Goal: Transaction & Acquisition: Purchase product/service

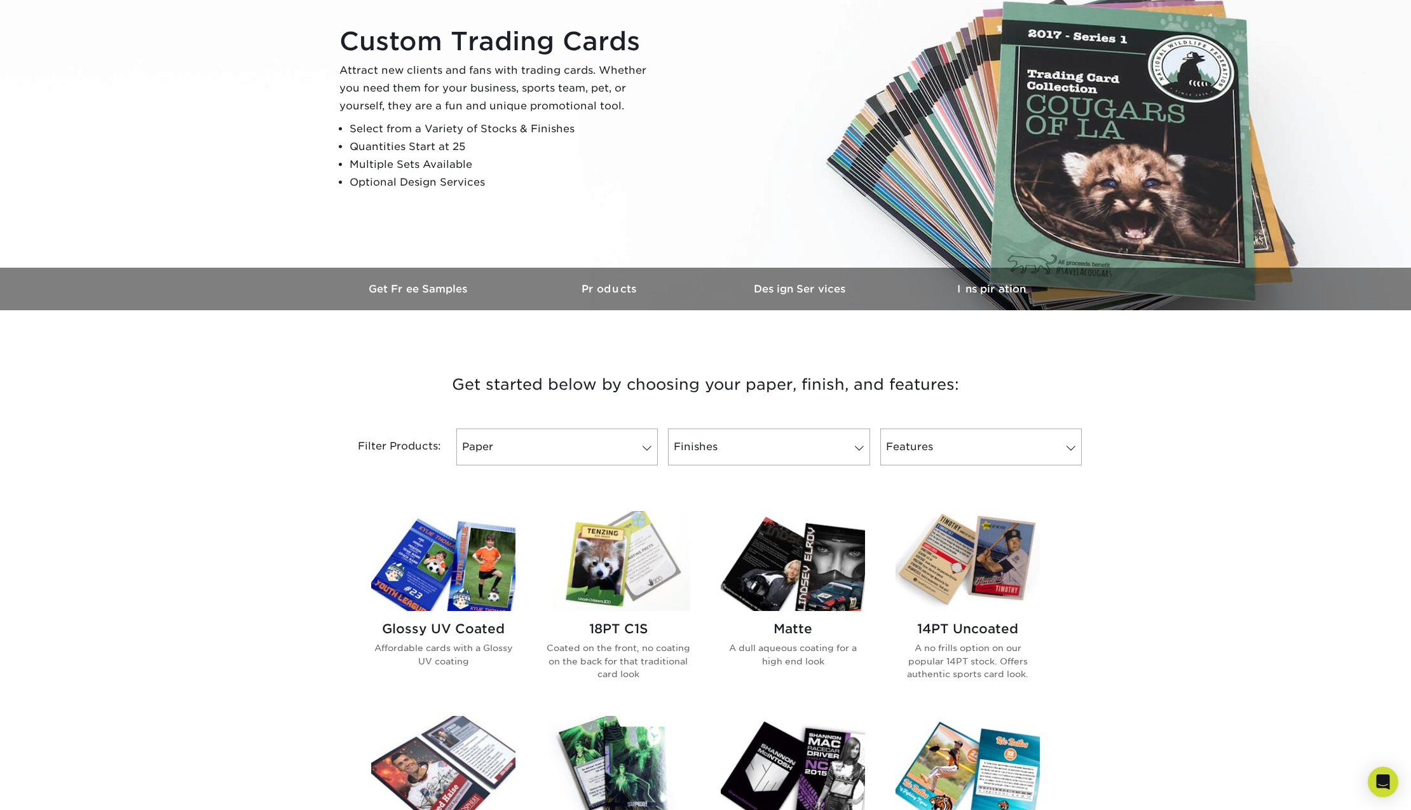
scroll to position [509, 0]
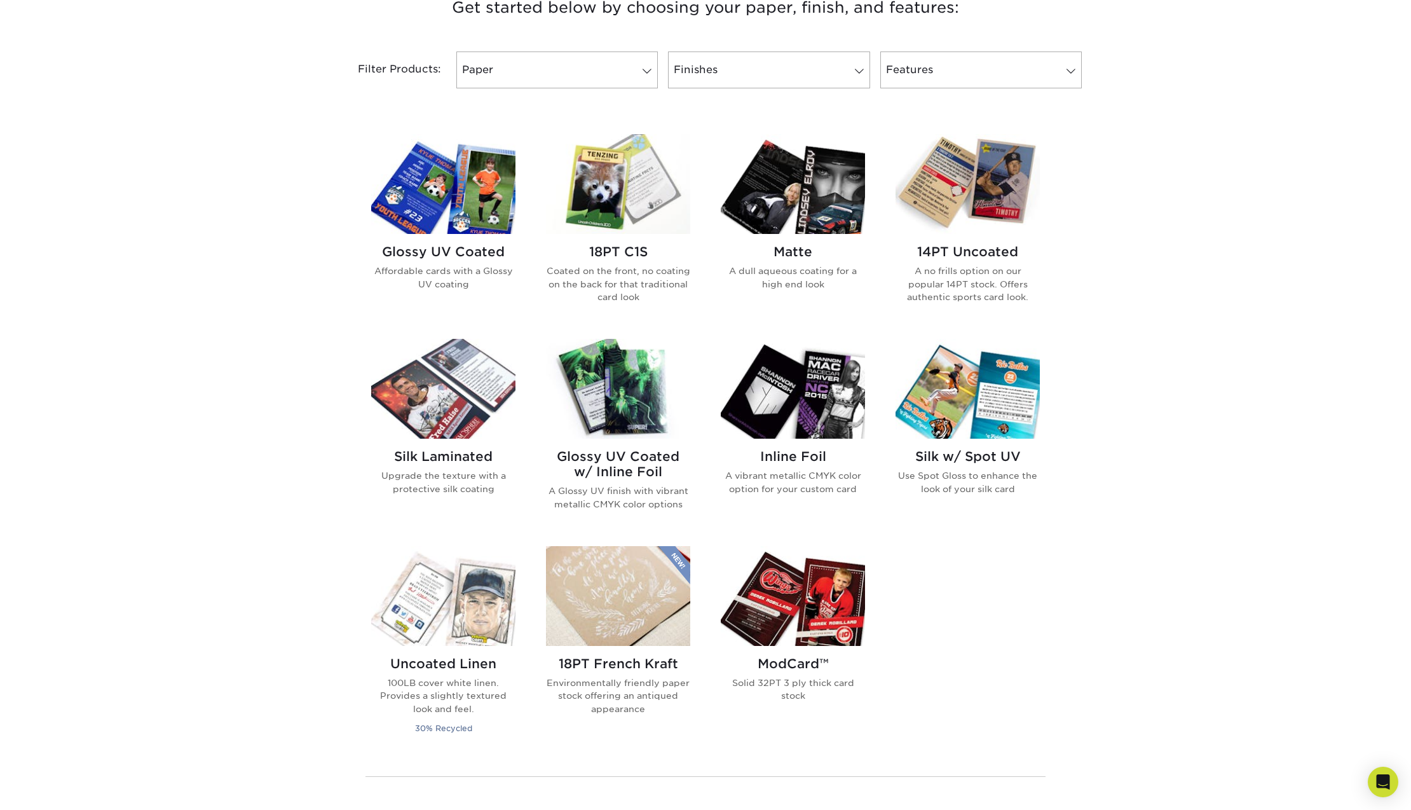
click at [472, 419] on img at bounding box center [443, 389] width 144 height 100
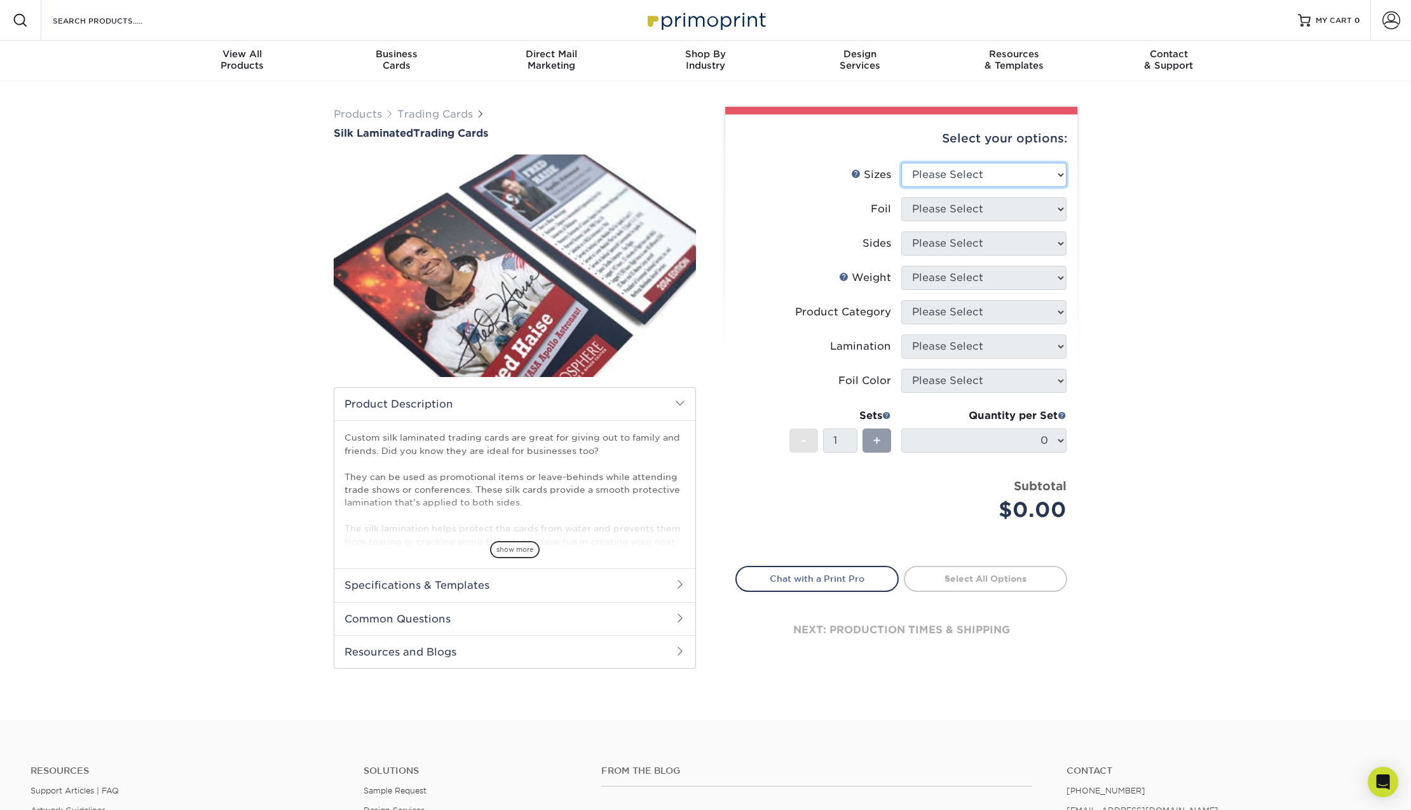
click at [1055, 177] on select "Please Select 2.5" x 3.5"" at bounding box center [983, 175] width 165 height 24
select select "2.50x3.50"
click at [901, 163] on select "Please Select 2.5" x 3.5"" at bounding box center [983, 175] width 165 height 24
click at [1046, 214] on select "Please Select No Yes" at bounding box center [983, 209] width 165 height 24
click at [901, 197] on select "Please Select No Yes" at bounding box center [983, 209] width 165 height 24
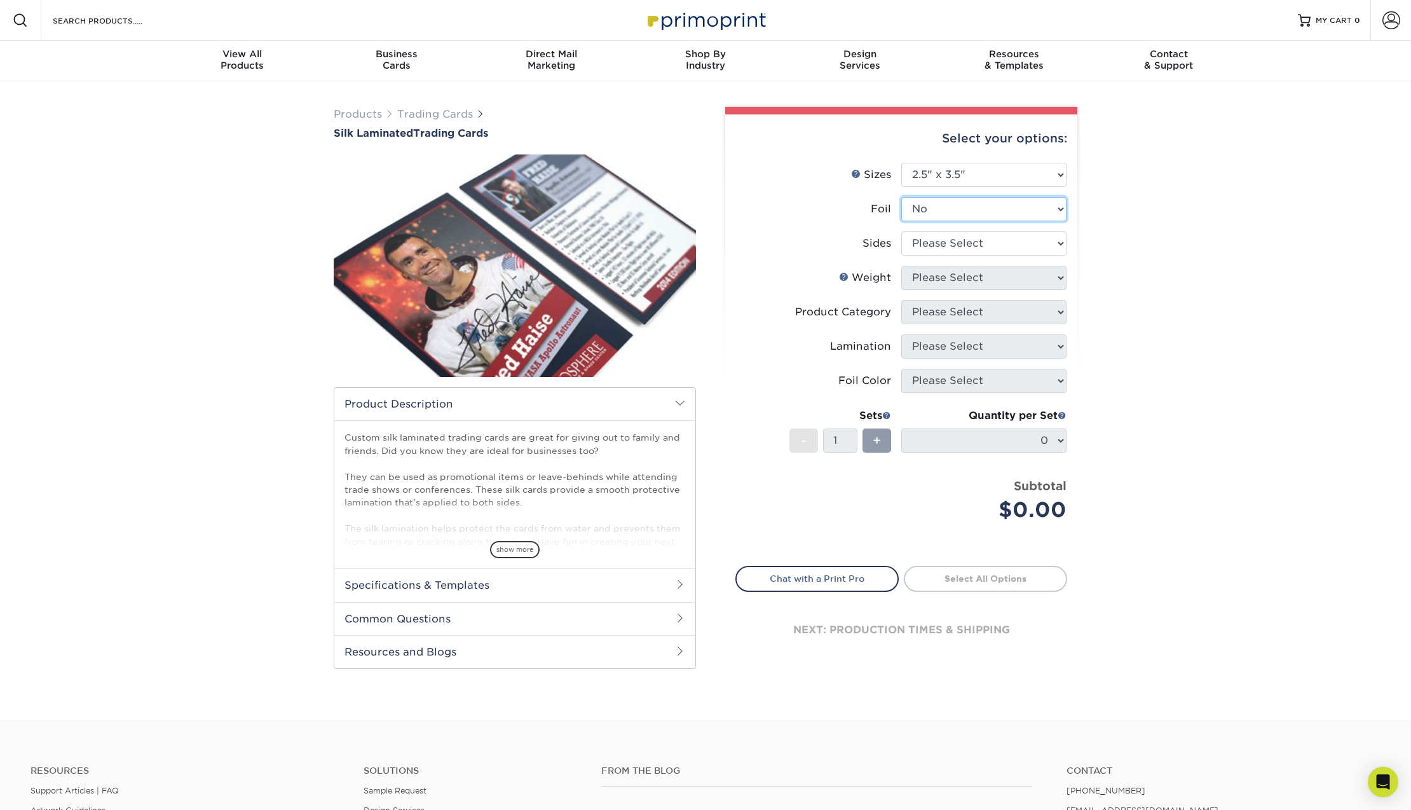
click at [1045, 209] on select "Please Select No Yes" at bounding box center [983, 209] width 165 height 24
select select "1"
click at [901, 197] on select "Please Select No Yes" at bounding box center [983, 209] width 165 height 24
click at [1050, 250] on select "Please Select Print Both Sides - Foil Both Sides Print Both Sides - Foil Front …" at bounding box center [983, 243] width 165 height 24
select select "e9e9dfb3-fba1-4d60-972c-fd9ca5904d33"
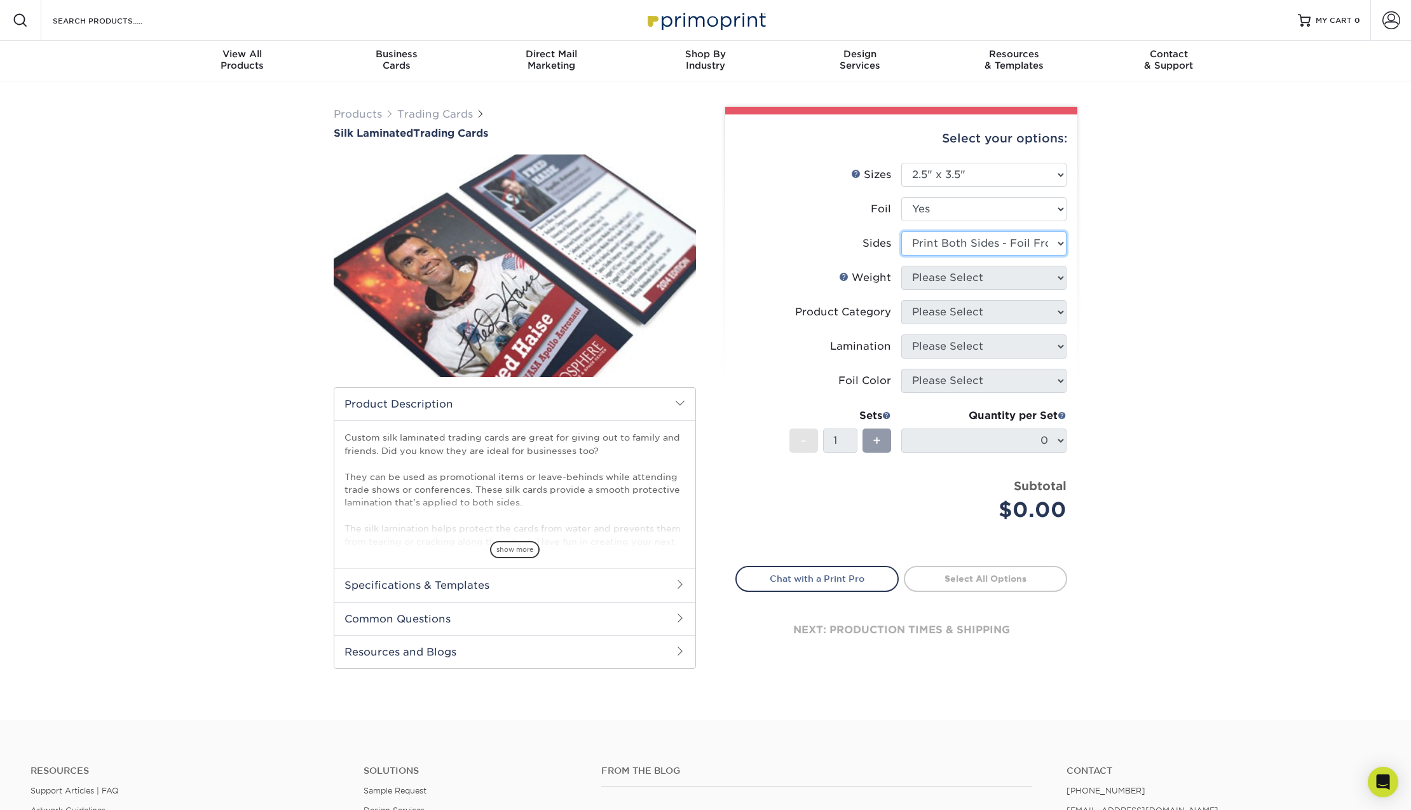
click at [901, 231] on select "Please Select Print Both Sides - Foil Both Sides Print Both Sides - Foil Front …" at bounding box center [983, 243] width 165 height 24
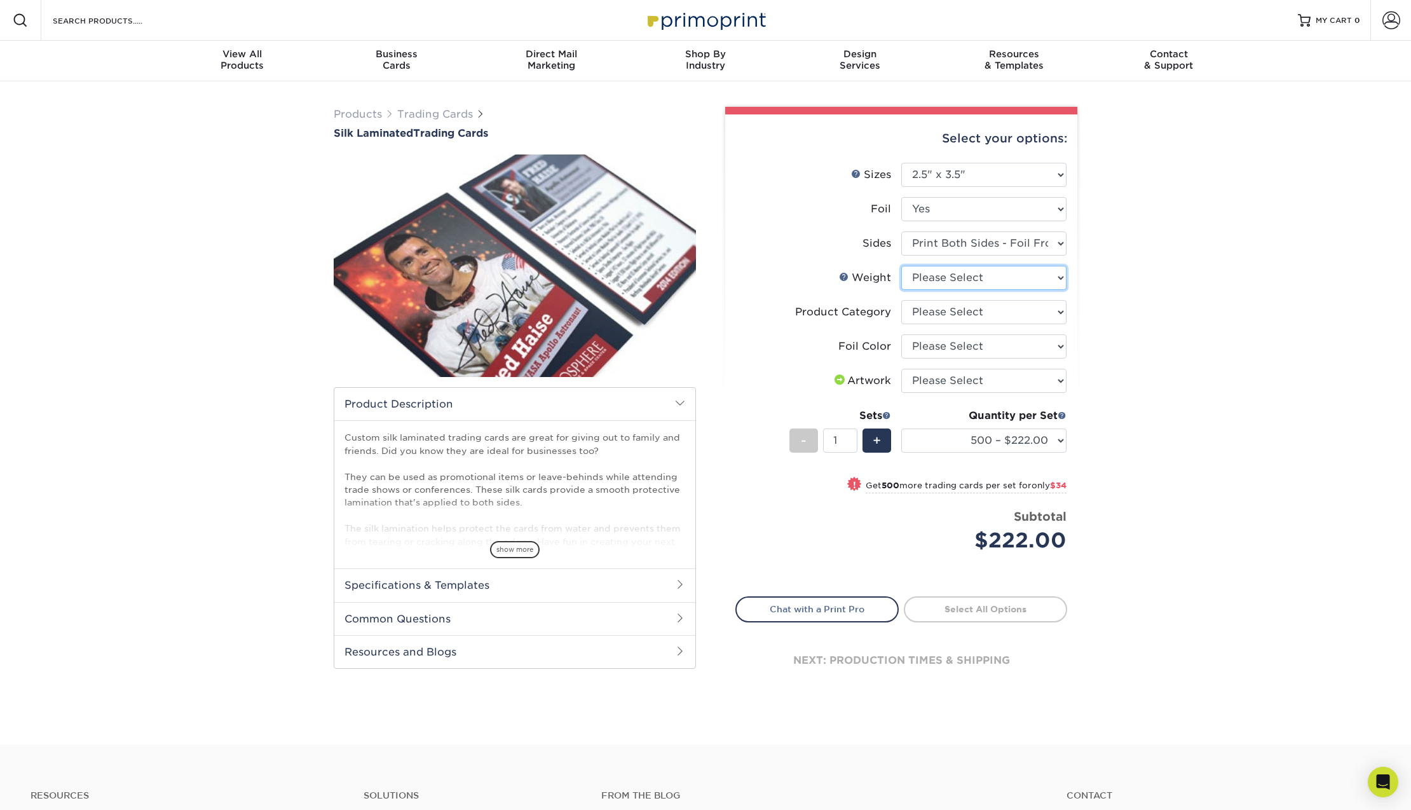
click at [1012, 285] on select "Please Select 16PT" at bounding box center [983, 278] width 165 height 24
select select "16PT"
click at [901, 266] on select "Please Select 16PT" at bounding box center [983, 278] width 165 height 24
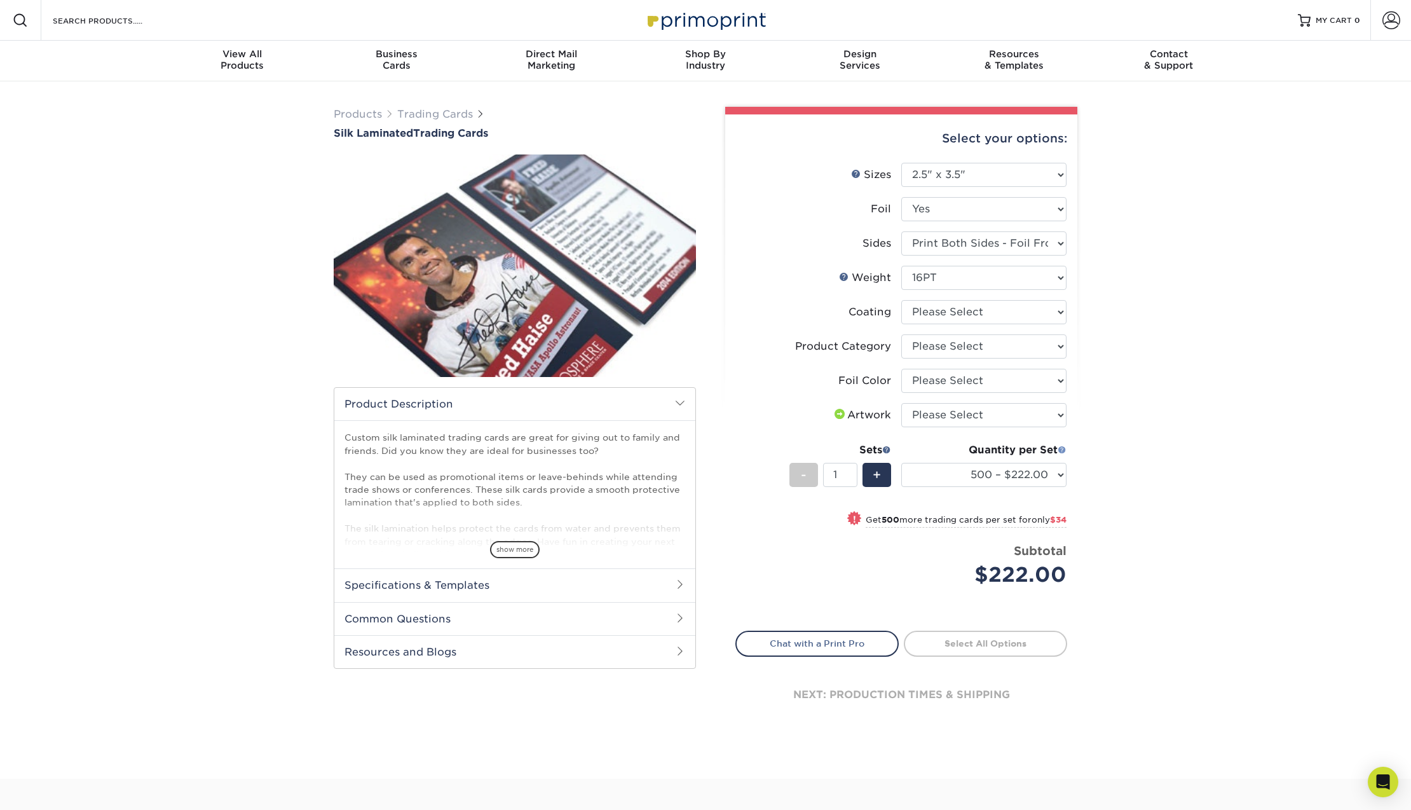
click at [1062, 449] on span at bounding box center [1062, 449] width 9 height 9
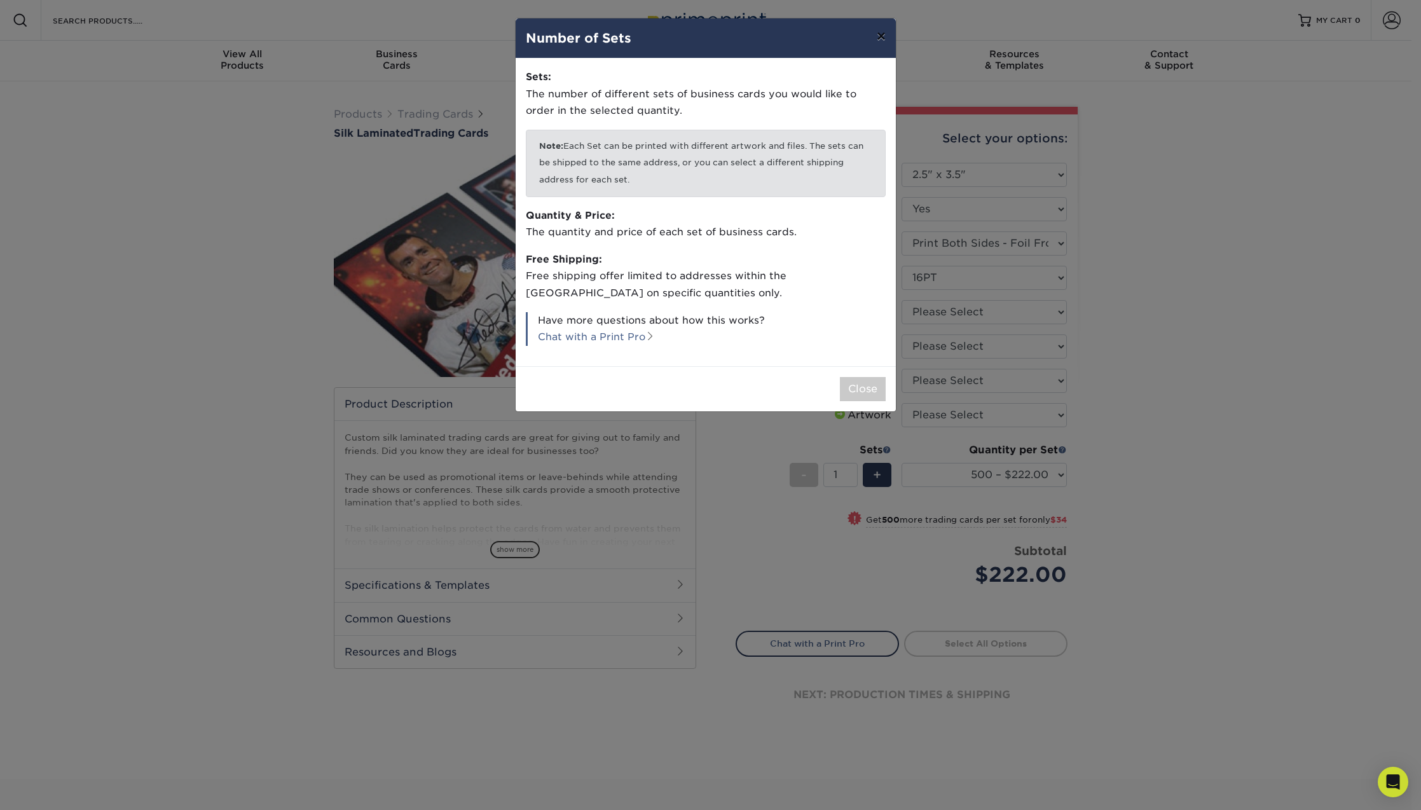
click at [890, 46] on button "×" at bounding box center [880, 36] width 29 height 36
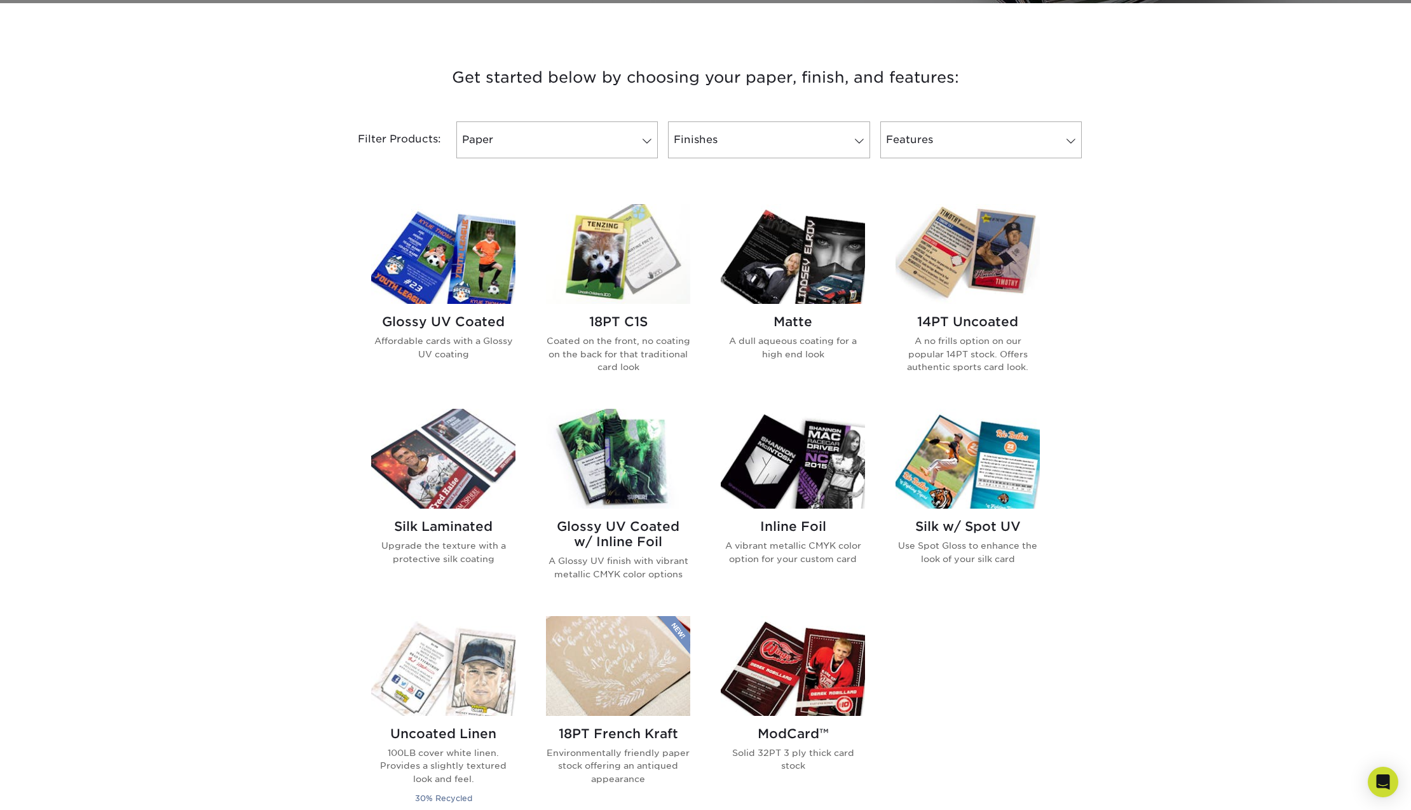
scroll to position [445, 0]
